Goal: Task Accomplishment & Management: Use online tool/utility

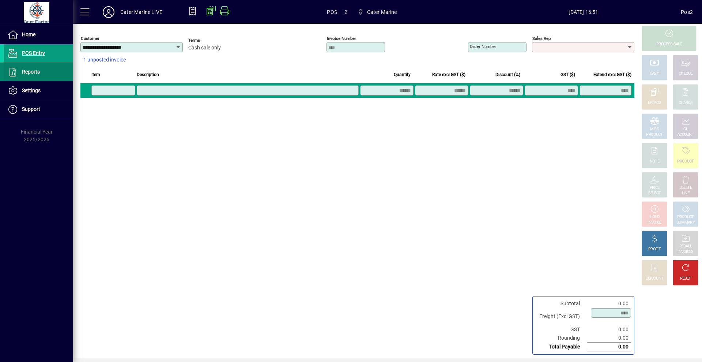
click at [37, 72] on span "Reports" at bounding box center [31, 72] width 18 height 6
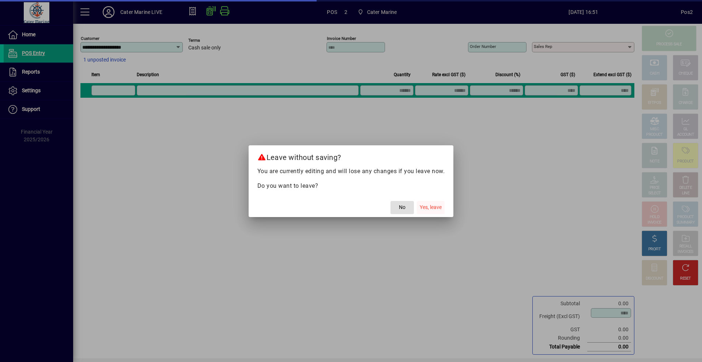
click at [430, 206] on span "Yes, leave" at bounding box center [431, 207] width 22 height 8
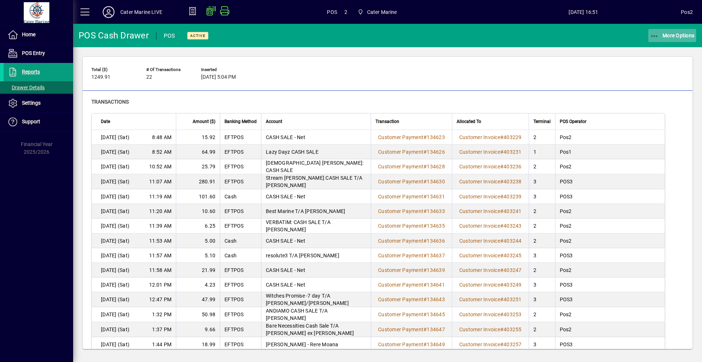
click at [676, 36] on span "More Options" at bounding box center [672, 36] width 45 height 6
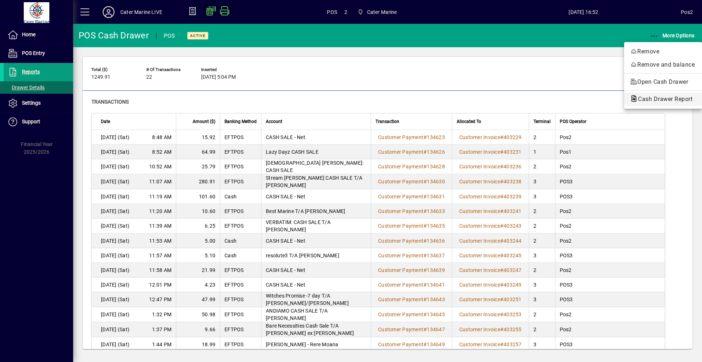
click at [663, 99] on span "Cash Drawer Report" at bounding box center [663, 98] width 66 height 7
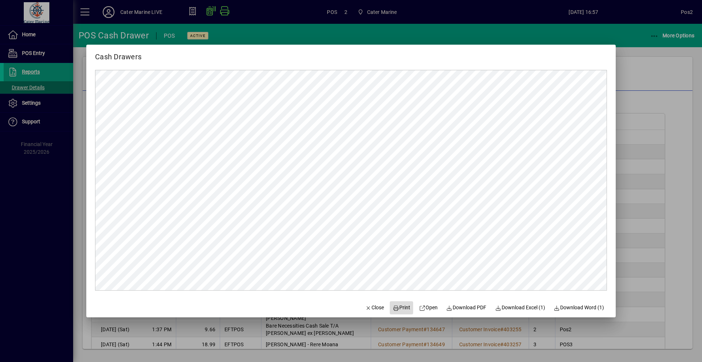
click at [398, 309] on span "Print" at bounding box center [402, 308] width 18 height 8
click at [397, 306] on span "Print" at bounding box center [402, 308] width 18 height 8
click at [371, 306] on span "Close" at bounding box center [374, 308] width 19 height 8
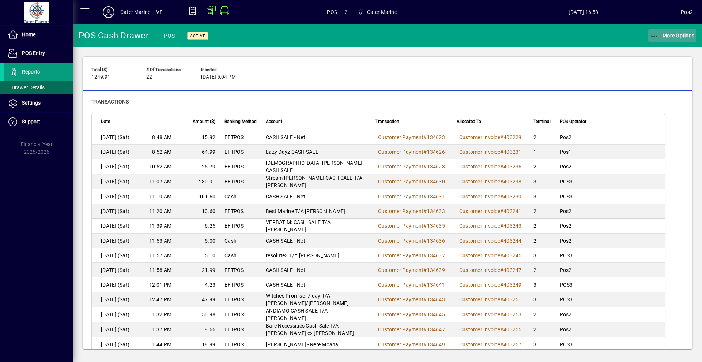
click at [678, 36] on span "More Options" at bounding box center [672, 36] width 45 height 6
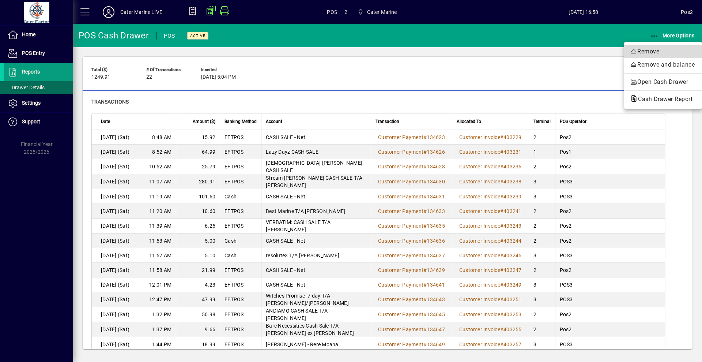
click at [663, 50] on span "Remove" at bounding box center [663, 51] width 66 height 9
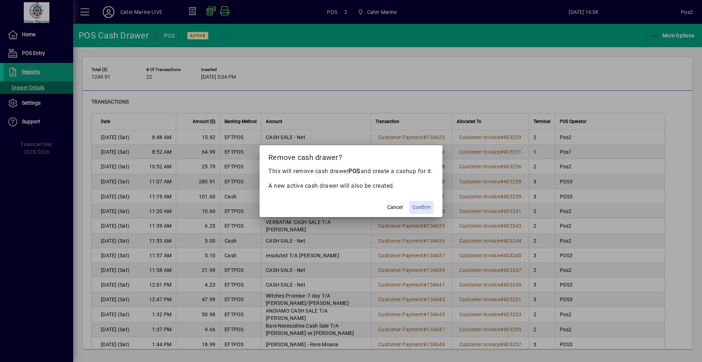
click at [421, 211] on span "Confirm" at bounding box center [422, 207] width 18 height 8
